Goal: Transaction & Acquisition: Purchase product/service

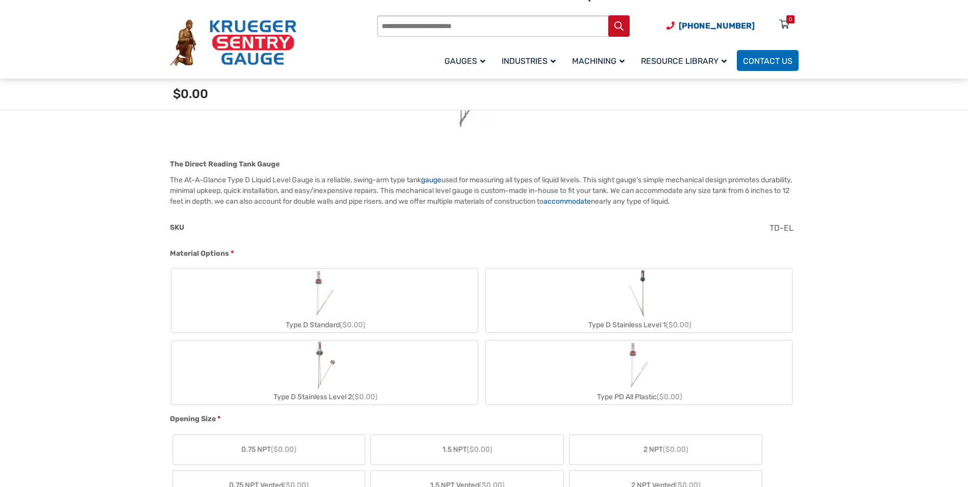
scroll to position [255, 0]
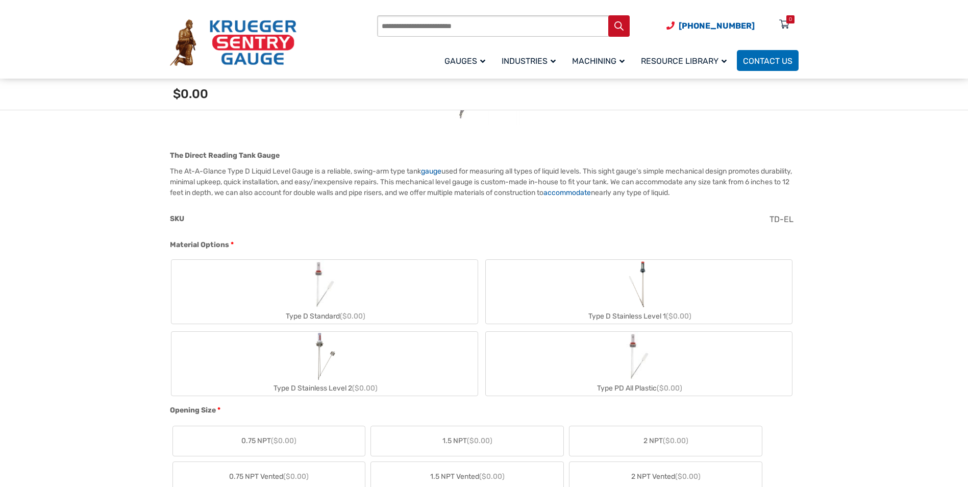
click at [641, 291] on img "Type D Stainless Level 1" at bounding box center [638, 284] width 27 height 49
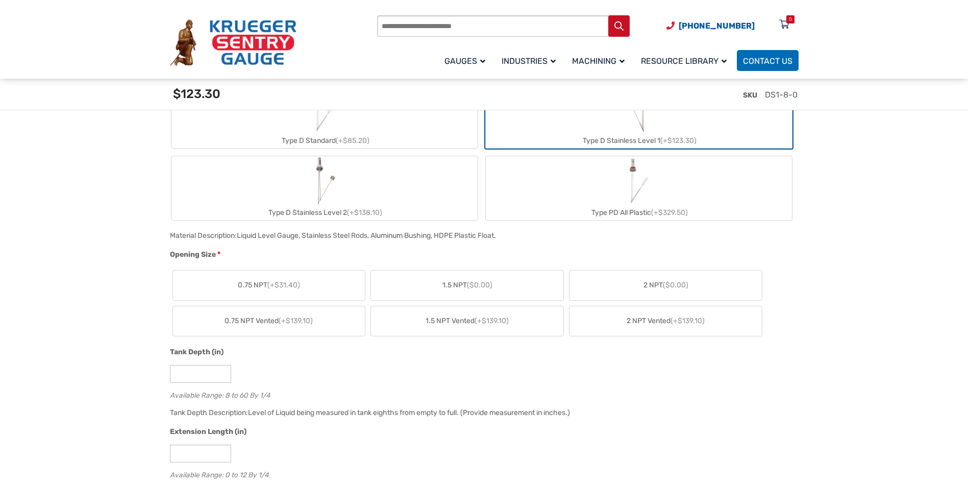
scroll to position [459, 0]
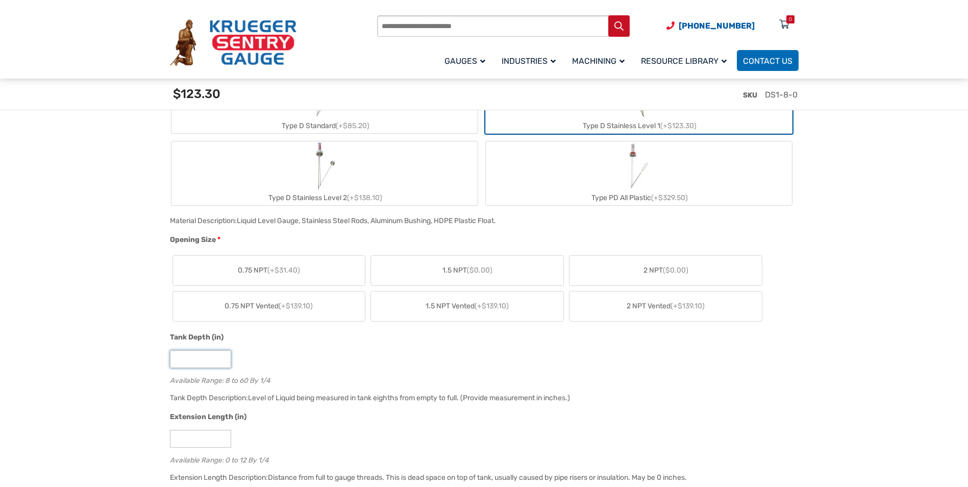
click at [206, 360] on input "*" at bounding box center [200, 359] width 61 height 18
drag, startPoint x: 251, startPoint y: 381, endPoint x: 226, endPoint y: 386, distance: 24.9
click at [226, 386] on div "Tank Depth (in) * Available Range: 8 to 60 By 1/4" at bounding box center [481, 362] width 629 height 60
drag, startPoint x: 226, startPoint y: 386, endPoint x: 187, endPoint y: 358, distance: 47.6
click at [187, 358] on input "*" at bounding box center [200, 359] width 61 height 18
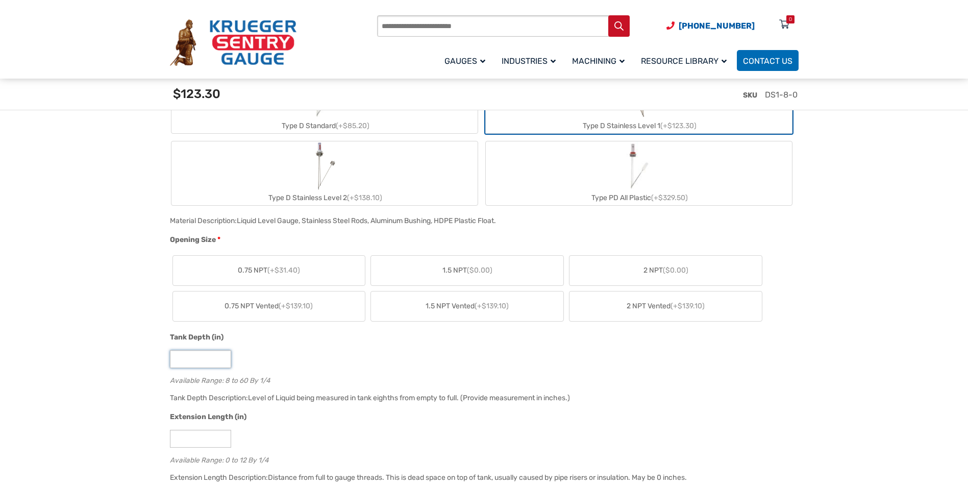
click at [187, 358] on input "*" at bounding box center [200, 359] width 61 height 18
drag, startPoint x: 179, startPoint y: 358, endPoint x: 167, endPoint y: 358, distance: 12.2
click at [167, 358] on div "Tank Depth (in) * Available Range: 8 to 60 By 1/4" at bounding box center [481, 362] width 629 height 60
type input "**"
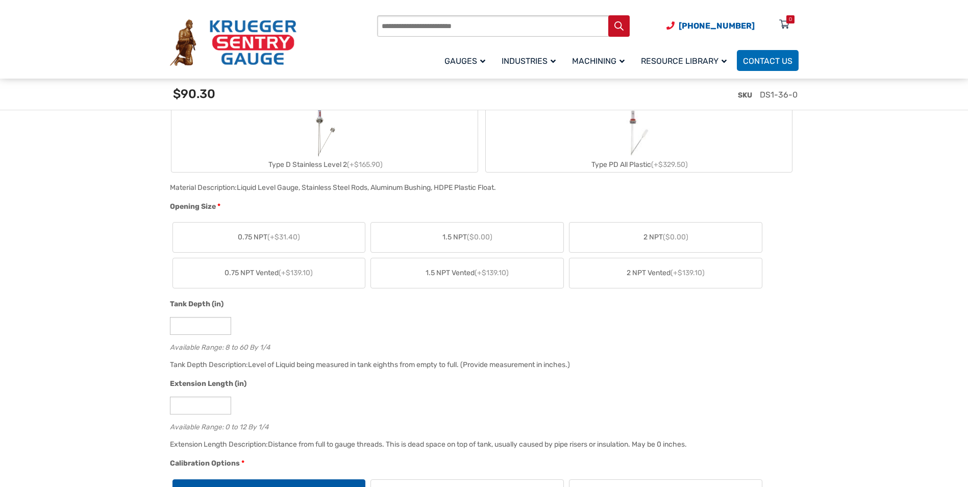
scroll to position [510, 0]
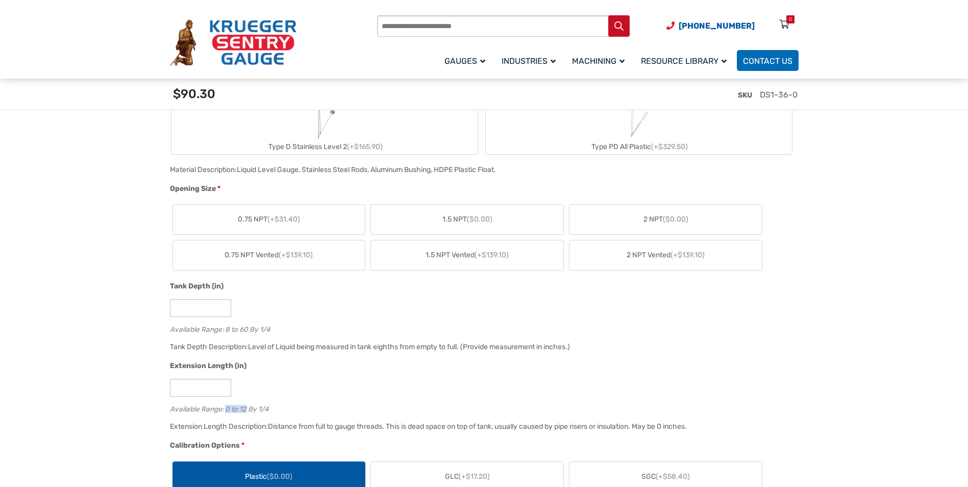
drag, startPoint x: 224, startPoint y: 409, endPoint x: 246, endPoint y: 409, distance: 22.5
click at [246, 409] on div "Available Range: 0 to 12 By 1/4" at bounding box center [482, 408] width 624 height 10
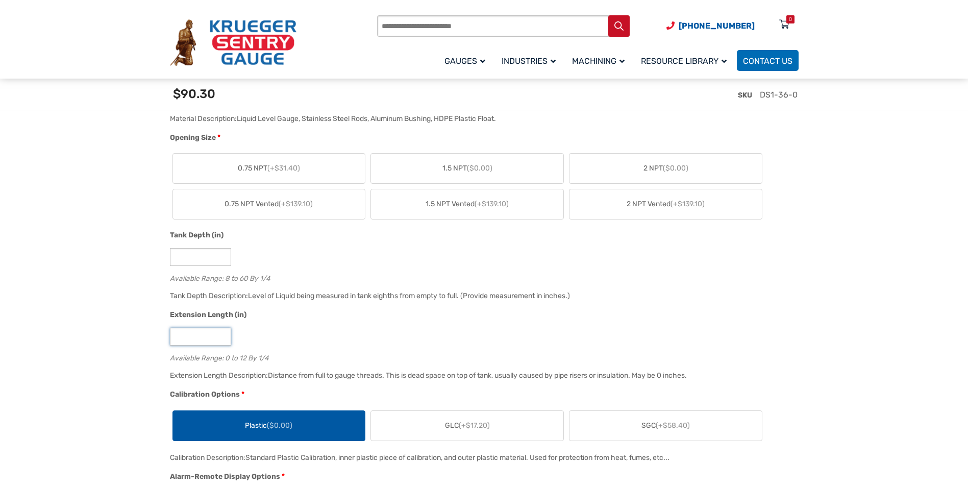
click at [186, 336] on input "*" at bounding box center [200, 337] width 61 height 18
type input "*"
click at [293, 353] on div "Extension Length (in) * Available Range: 0 to 12 By 1/4" at bounding box center [481, 339] width 629 height 60
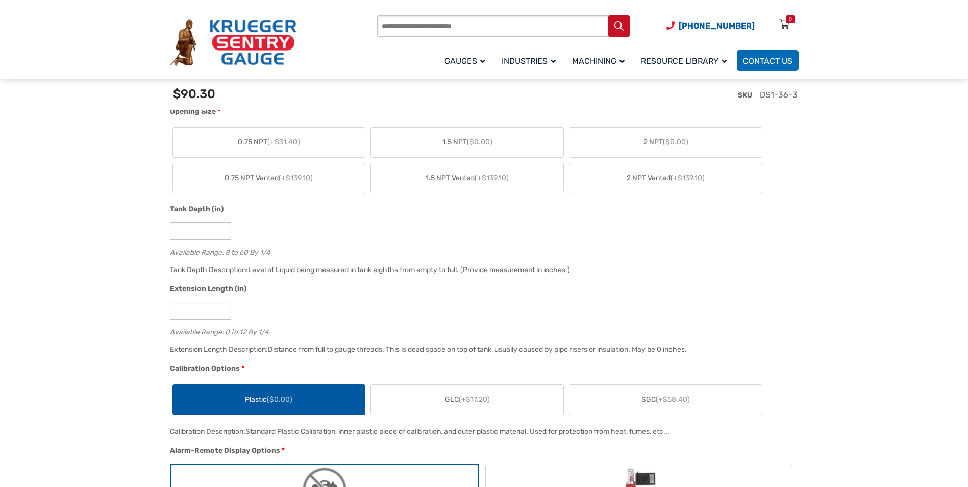
scroll to position [612, 0]
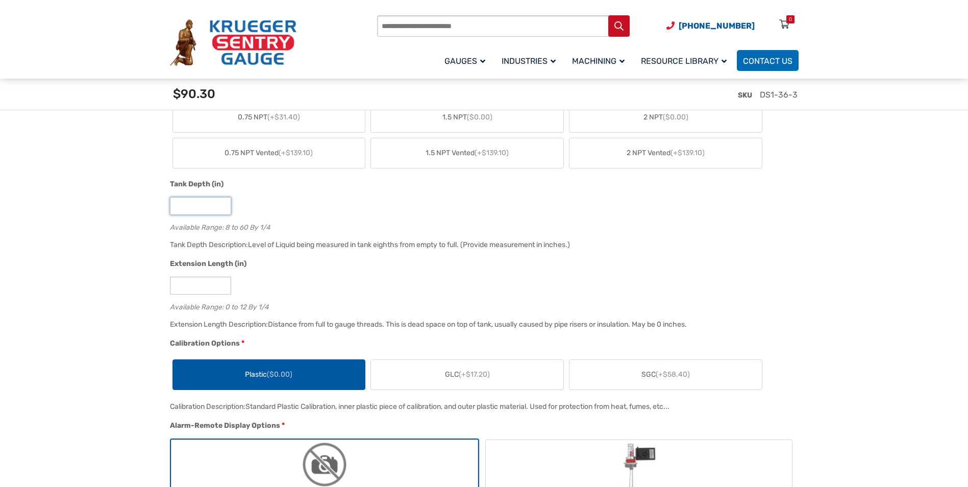
click at [203, 206] on input "**" at bounding box center [200, 206] width 61 height 18
click at [191, 207] on input "**" at bounding box center [200, 206] width 61 height 18
drag, startPoint x: 200, startPoint y: 208, endPoint x: 146, endPoint y: 208, distance: 54.1
type input "**"
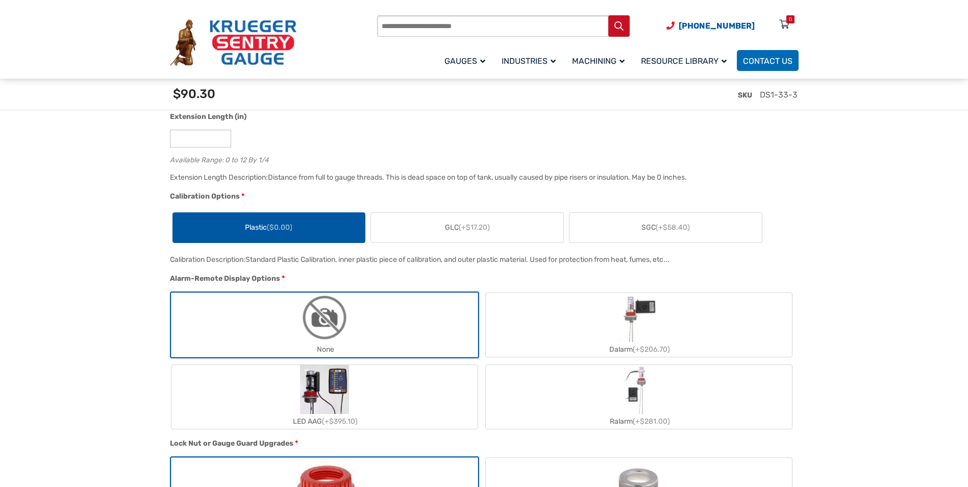
scroll to position [766, 0]
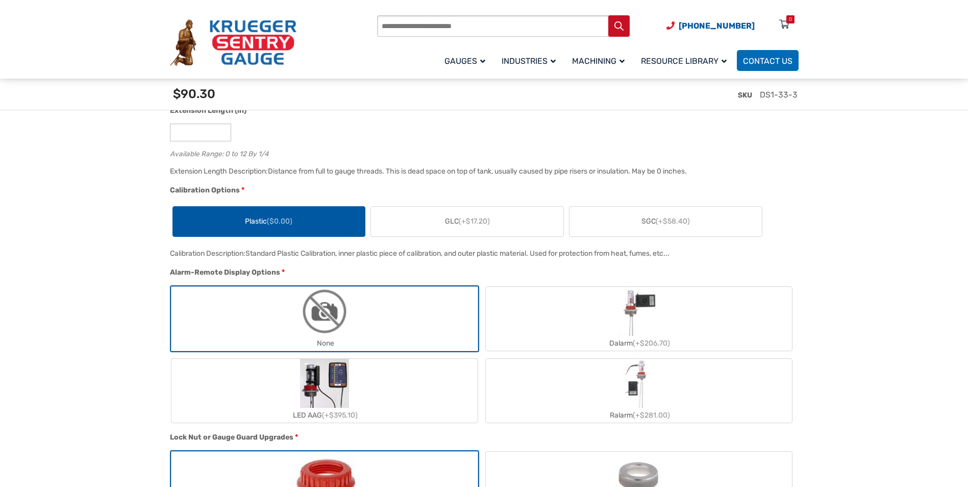
click at [453, 219] on span "GLC (+$17.20)" at bounding box center [467, 221] width 45 height 11
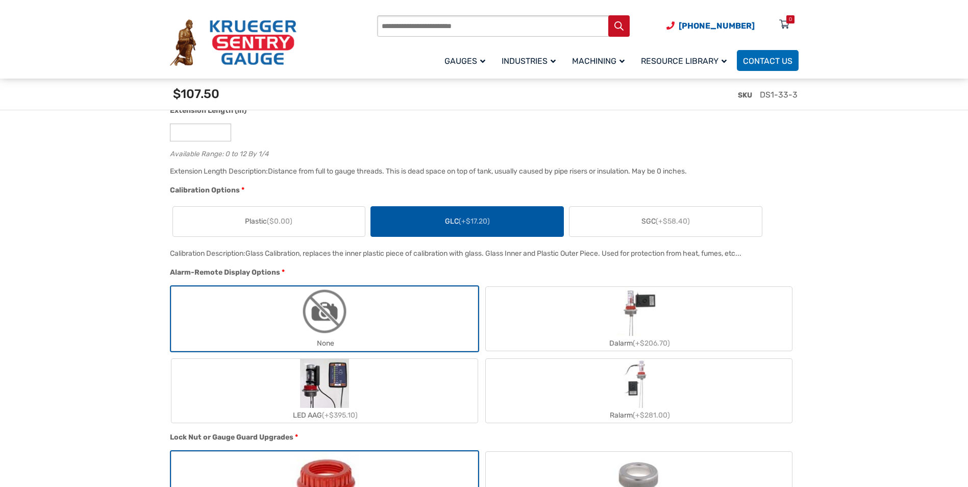
click at [674, 223] on span "(+$58.40)" at bounding box center [673, 221] width 34 height 9
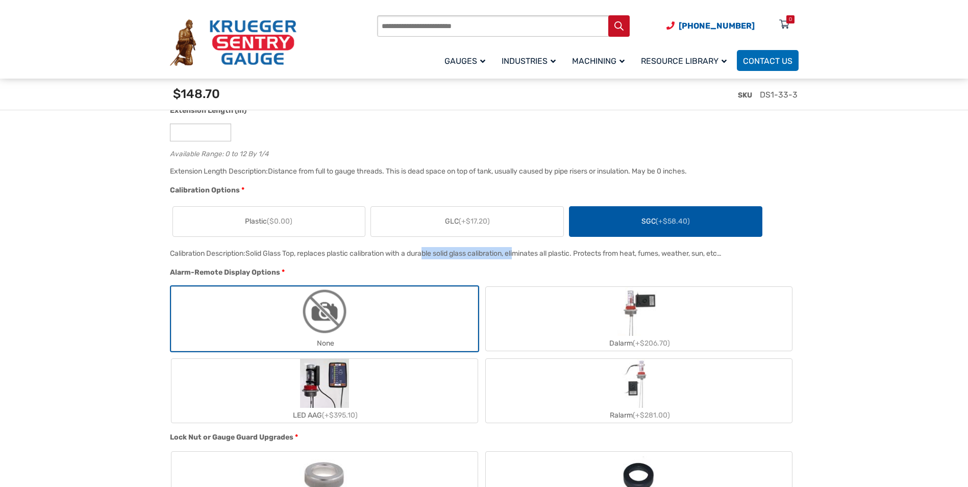
drag, startPoint x: 413, startPoint y: 257, endPoint x: 513, endPoint y: 258, distance: 99.5
click at [513, 258] on div "Solid Glass Top, replaces plastic calibration with a durable solid glass calibr…" at bounding box center [484, 253] width 476 height 9
click at [851, 333] on section "🔍 At A Glance $ 0.00 The Direct Reading Tank Gauge The At-A-Glance Type D Liqui…" at bounding box center [484, 433] width 968 height 1944
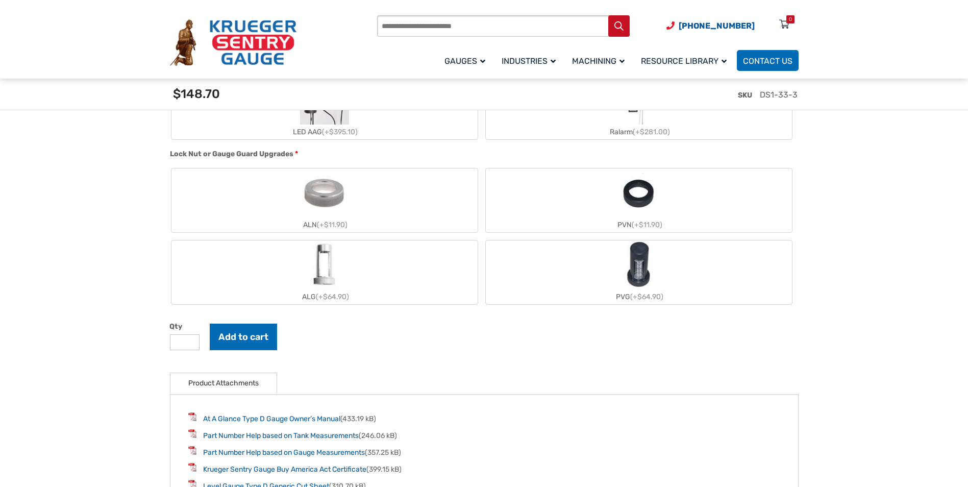
scroll to position [1072, 0]
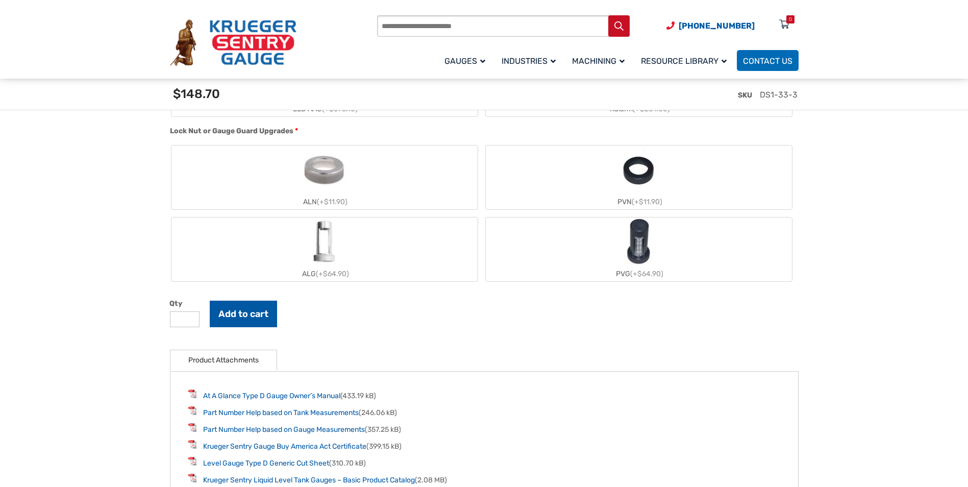
click at [255, 318] on button "Add to cart" at bounding box center [243, 314] width 67 height 27
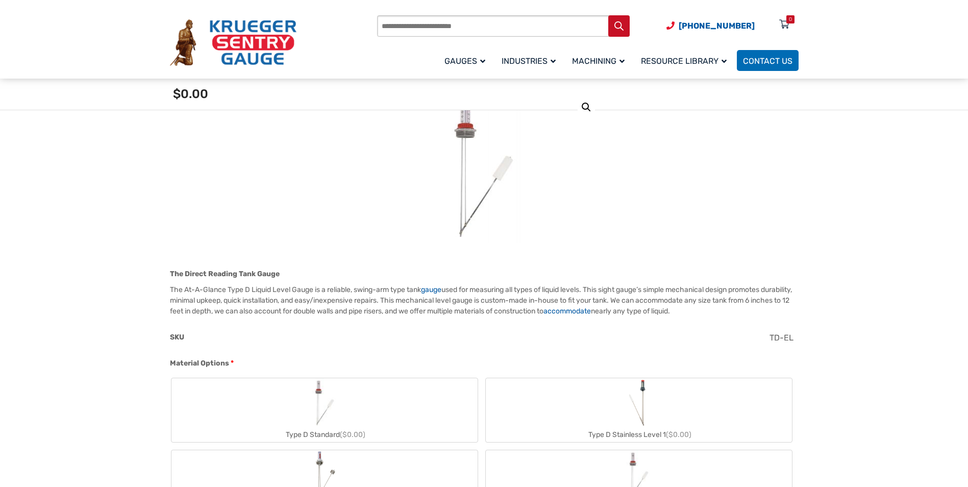
scroll to position [204, 0]
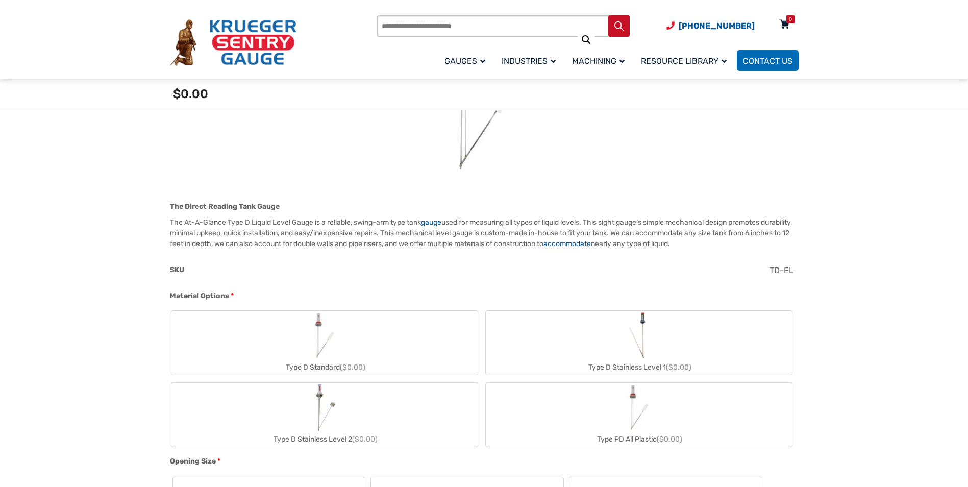
click at [785, 23] on icon at bounding box center [784, 25] width 10 height 16
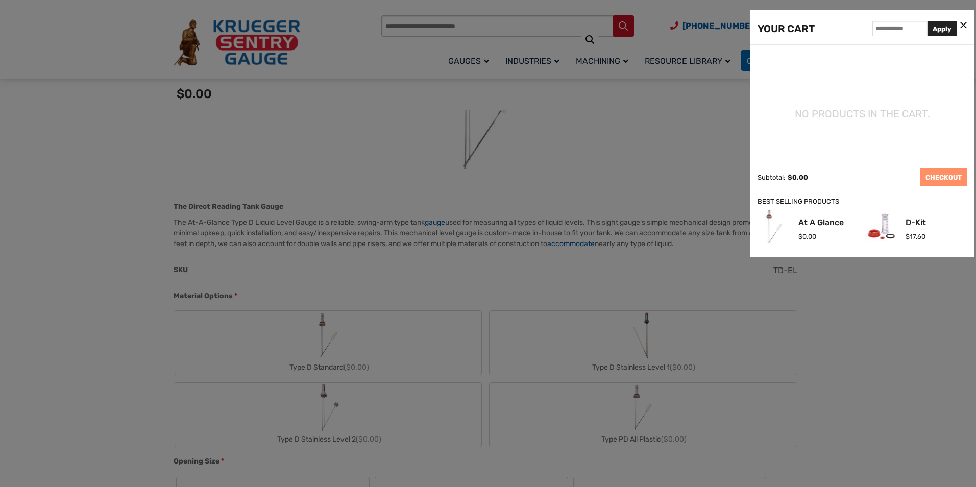
click at [551, 157] on div at bounding box center [488, 243] width 976 height 487
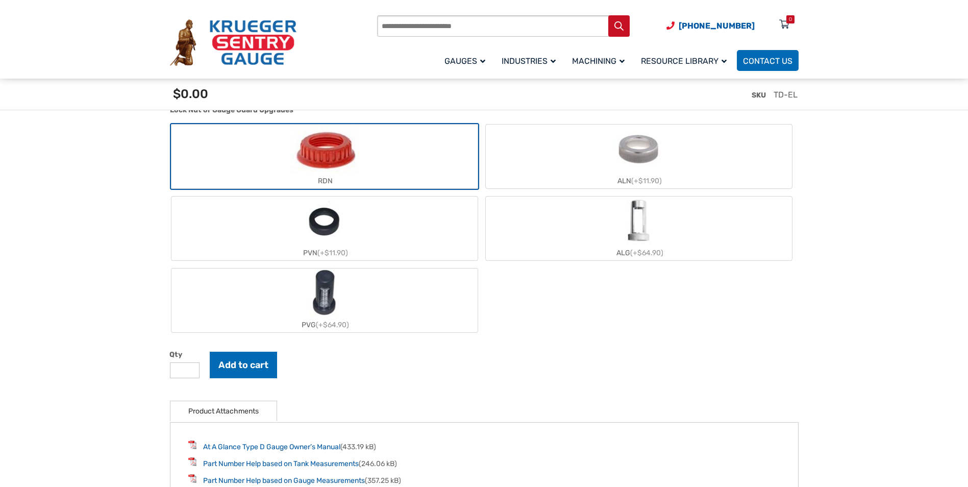
scroll to position [1174, 0]
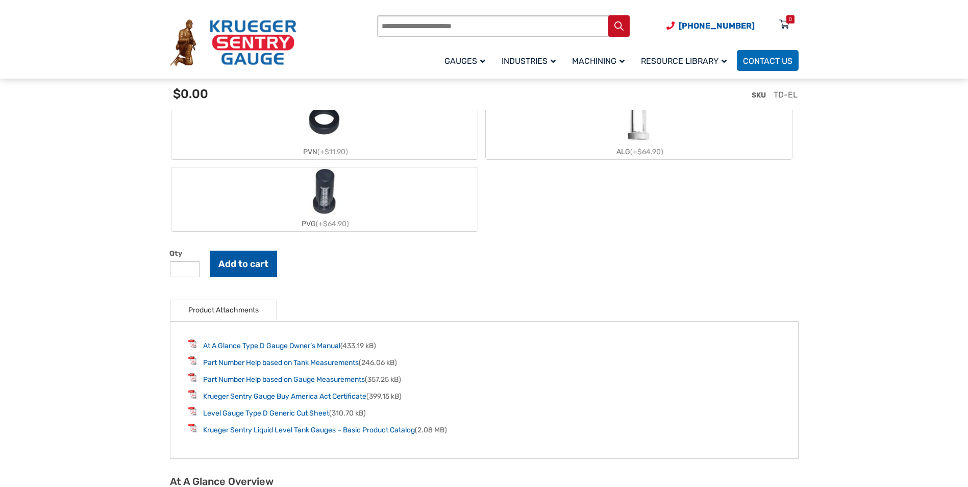
click at [249, 273] on button "Add to cart" at bounding box center [243, 264] width 67 height 27
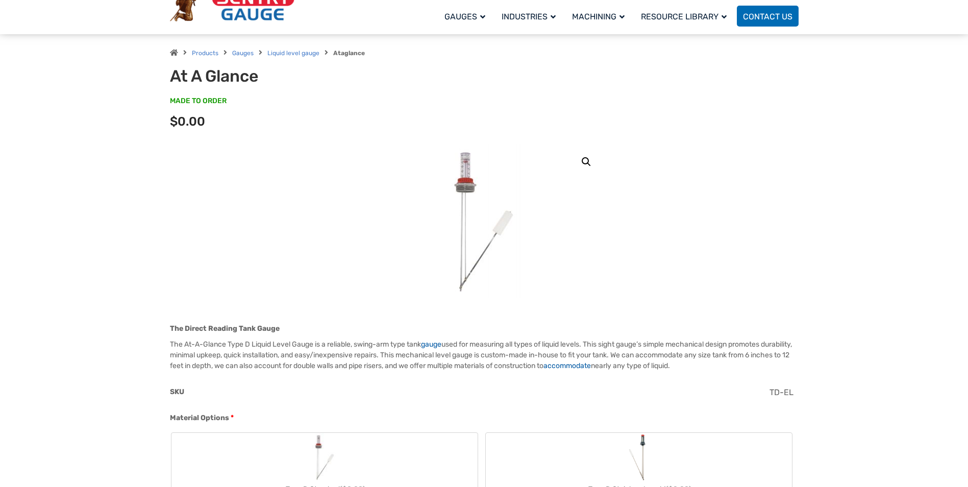
scroll to position [204, 0]
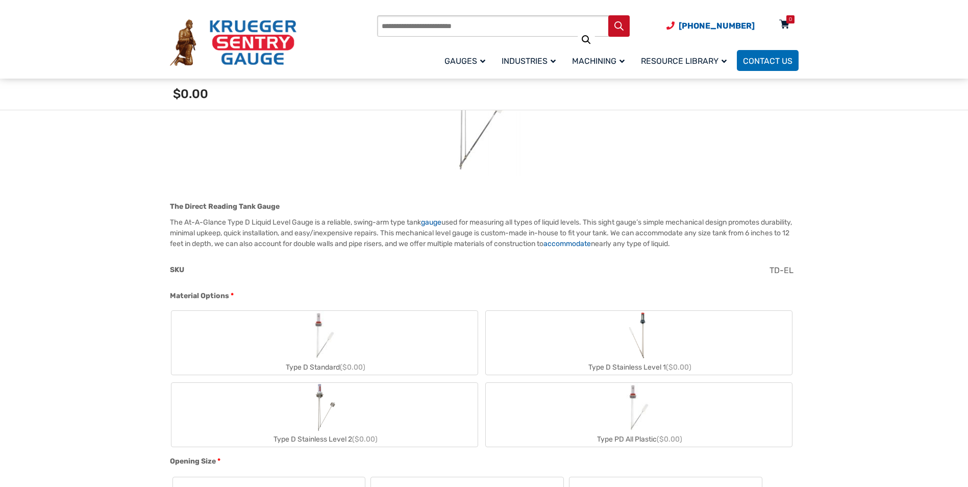
click at [786, 24] on icon at bounding box center [784, 25] width 10 height 16
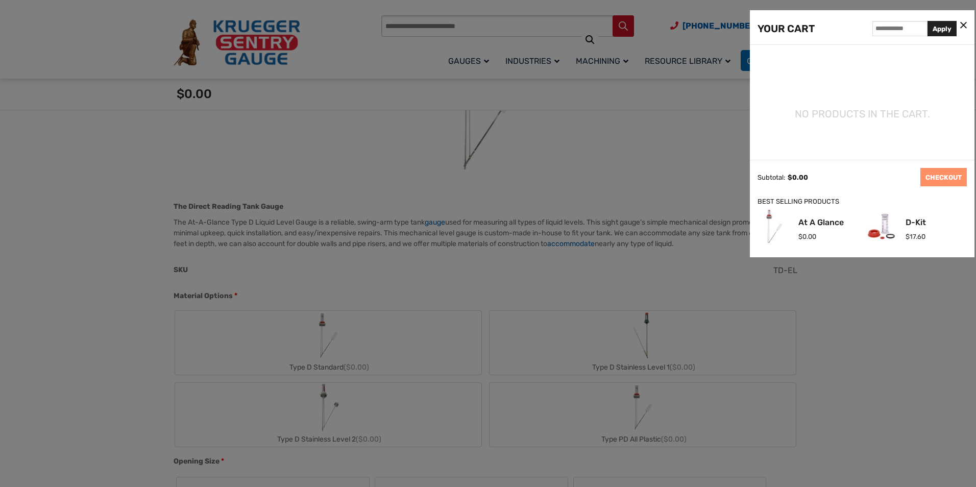
click at [132, 258] on div at bounding box center [488, 243] width 976 height 487
